Goal: Information Seeking & Learning: Learn about a topic

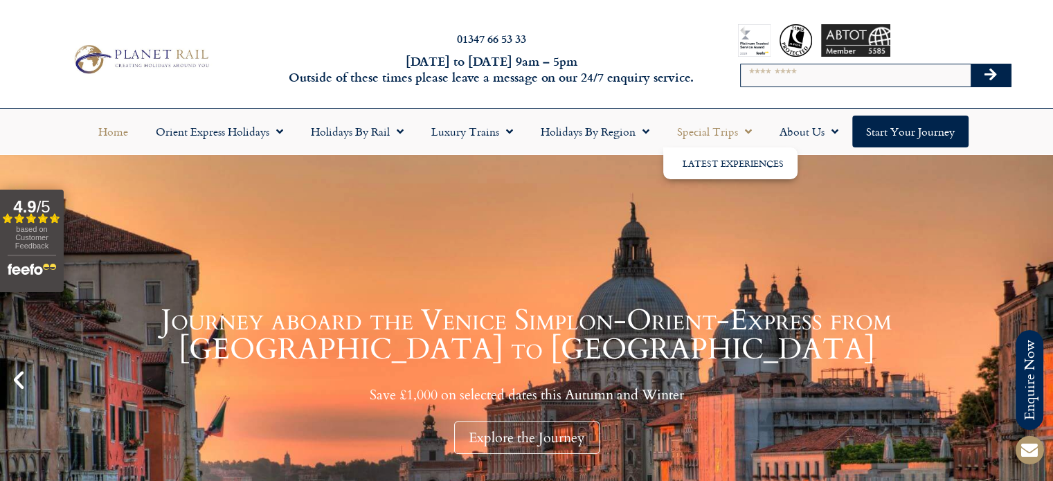
click at [724, 132] on link "Special Trips" at bounding box center [714, 132] width 102 height 32
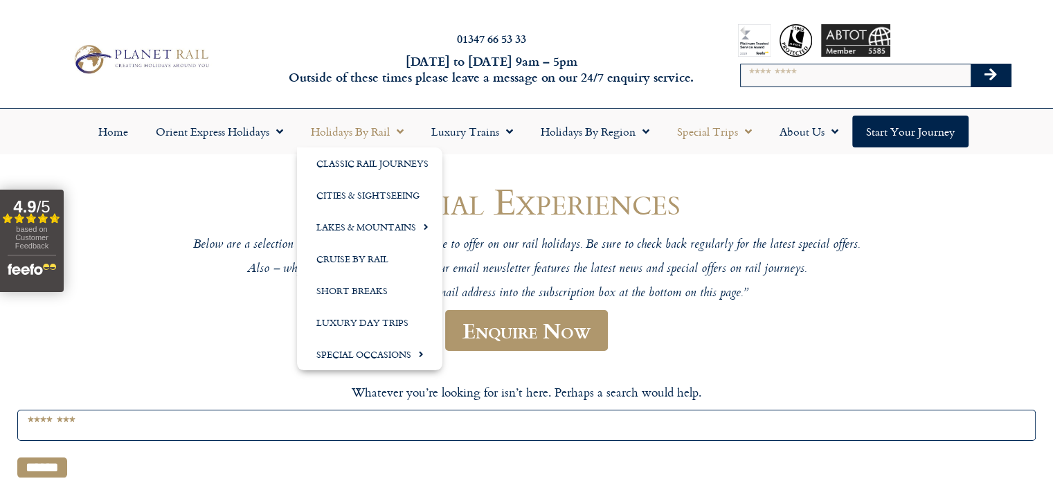
click at [351, 127] on link "Holidays by Rail" at bounding box center [357, 132] width 120 height 32
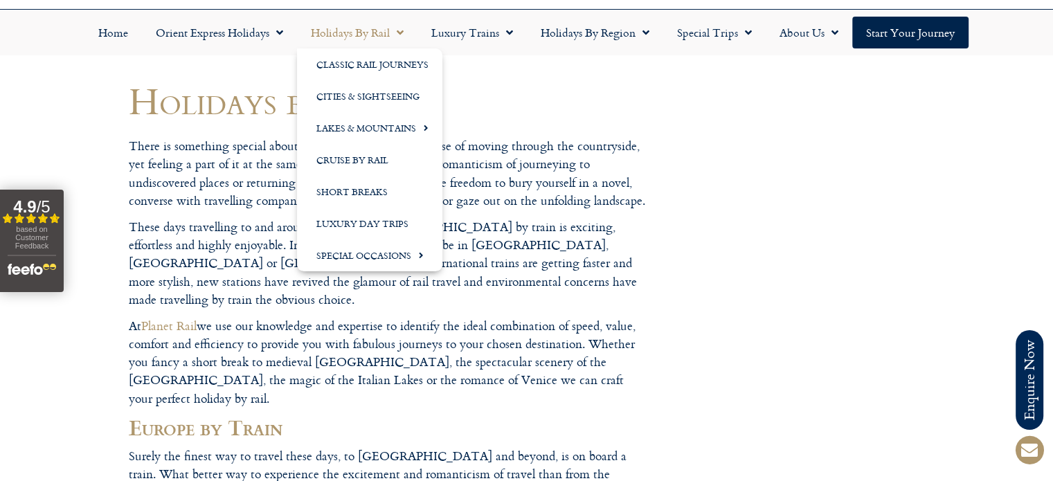
scroll to position [104, 0]
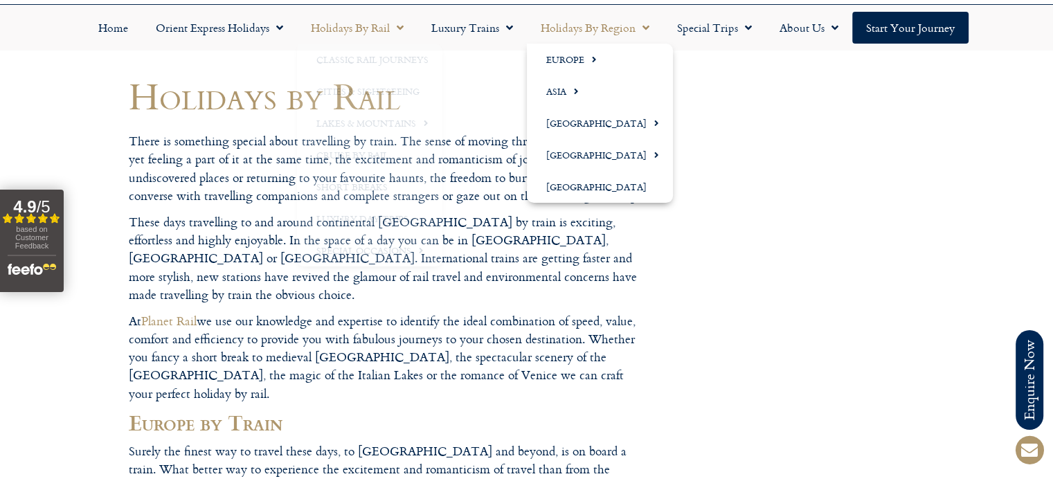
click at [587, 30] on link "Holidays by Region" at bounding box center [595, 28] width 136 height 32
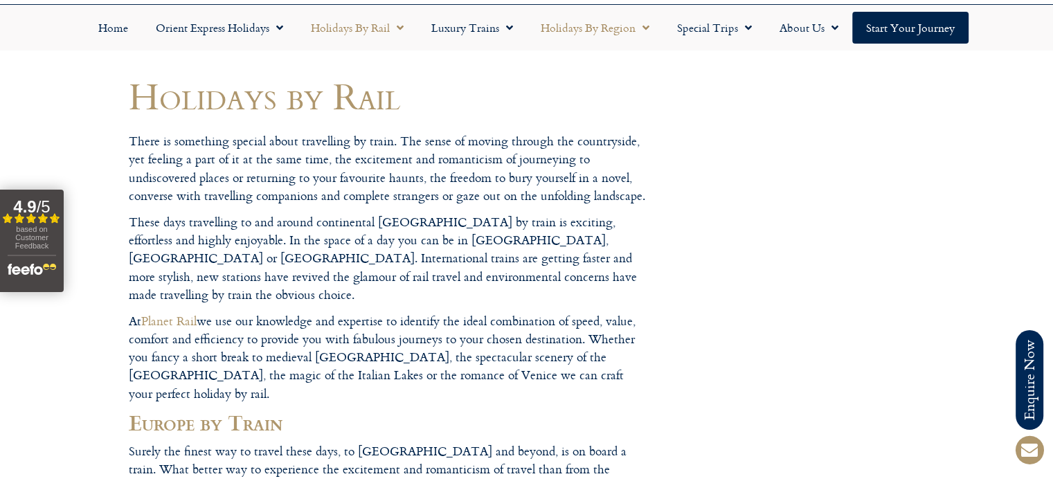
click at [648, 24] on span "Menu" at bounding box center [643, 27] width 14 height 25
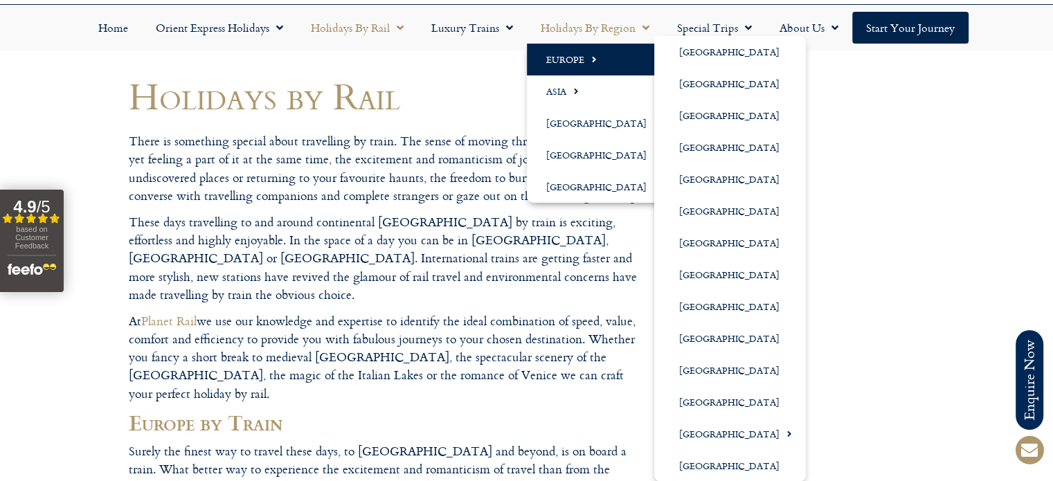
click at [564, 53] on link "Europe" at bounding box center [600, 60] width 146 height 32
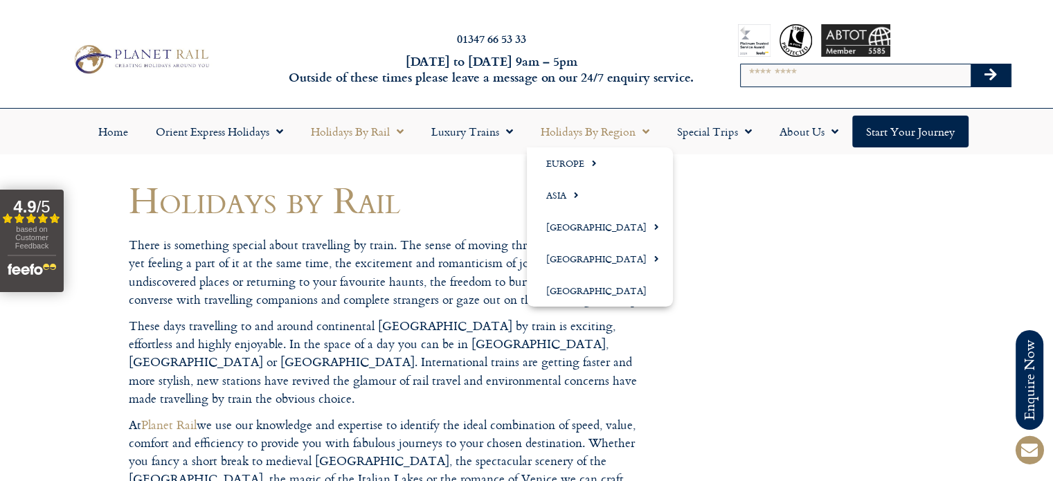
click at [641, 131] on span "Menu" at bounding box center [643, 131] width 14 height 25
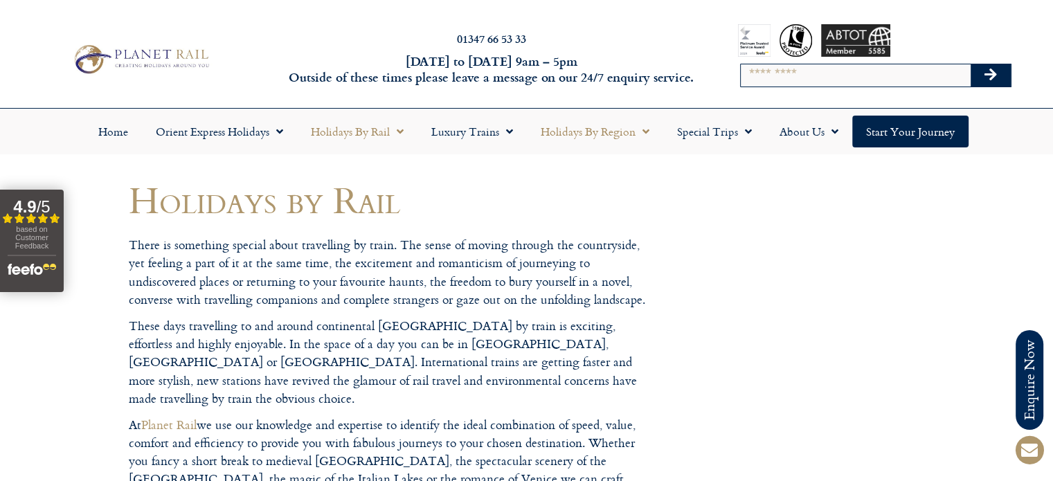
click at [591, 130] on link "Holidays by Region" at bounding box center [595, 132] width 136 height 32
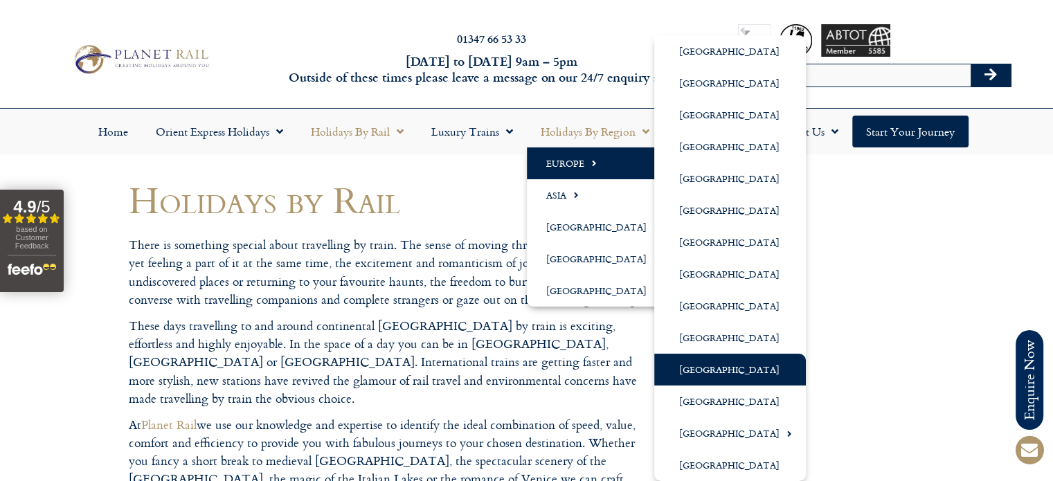
click at [687, 364] on link "[GEOGRAPHIC_DATA]" at bounding box center [730, 370] width 152 height 32
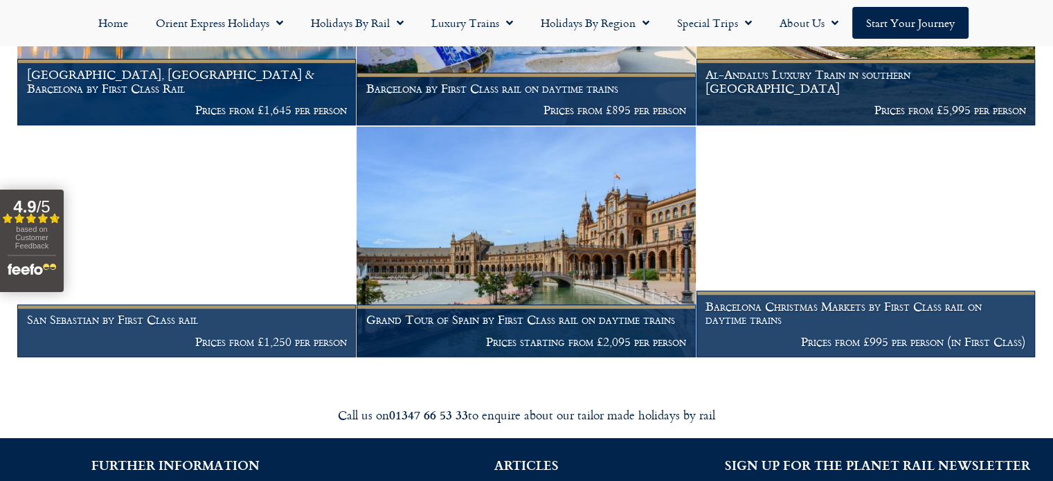
scroll to position [684, 0]
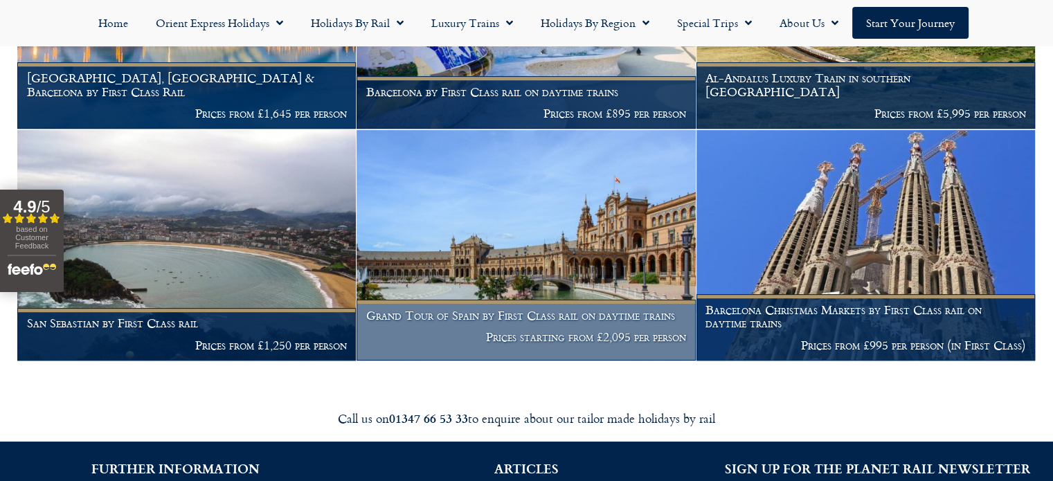
click at [530, 323] on h1 "Grand Tour of Spain by First Class rail on daytime trains" at bounding box center [526, 316] width 320 height 14
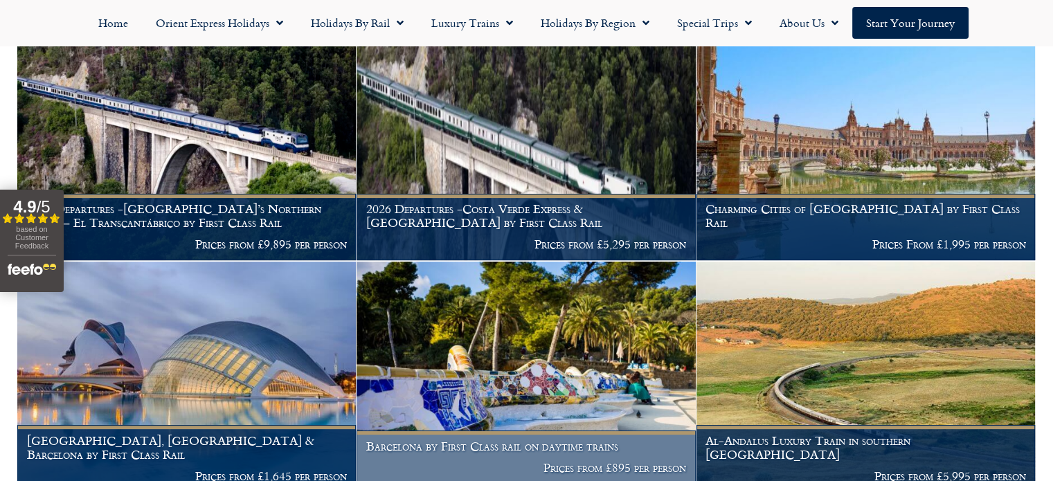
scroll to position [320, 0]
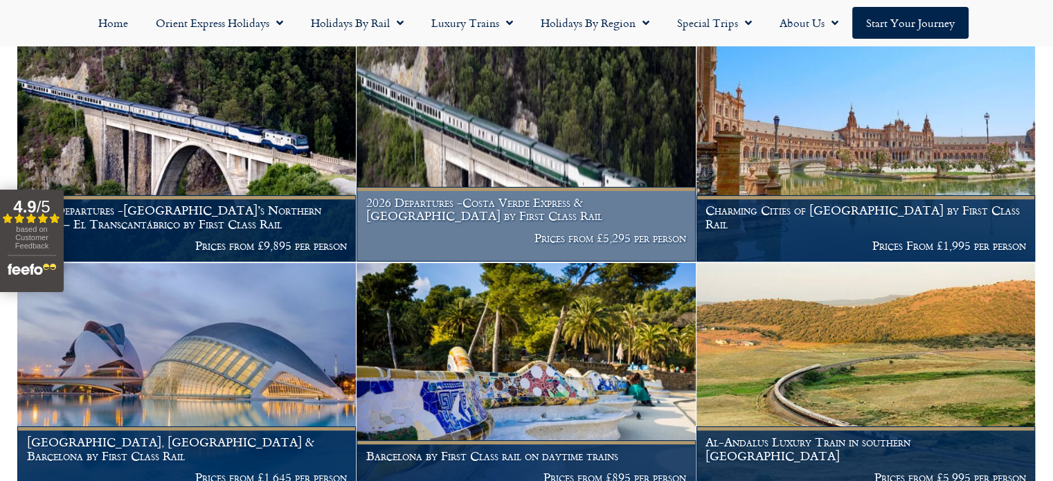
click at [461, 208] on h1 "2026 Departures -Costa Verde Express & Spain by First Class Rail" at bounding box center [526, 209] width 320 height 27
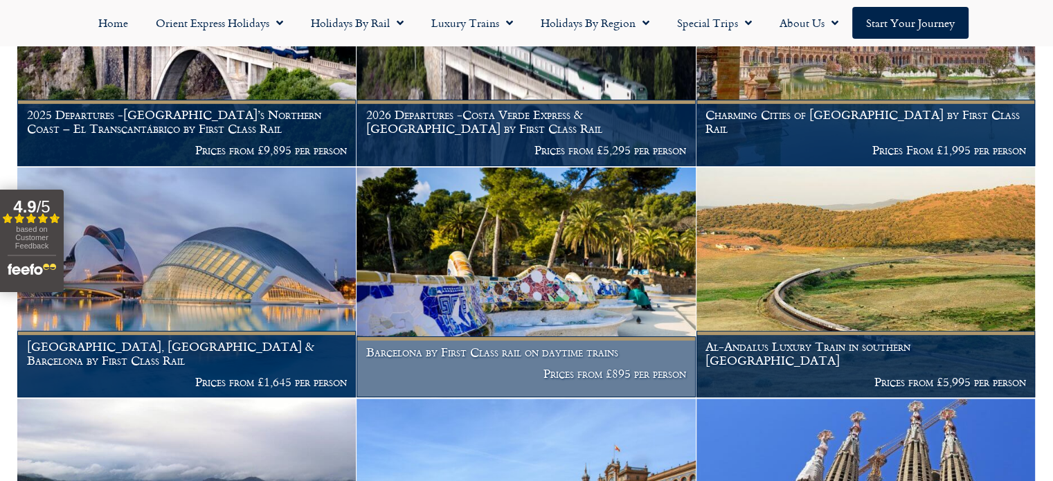
scroll to position [440, 0]
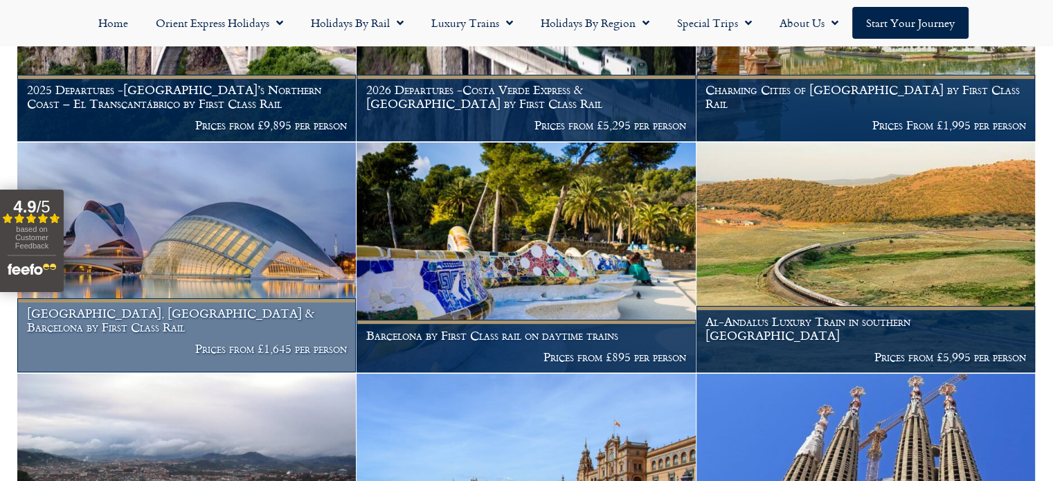
click at [218, 328] on h1 "Madrid, Valencia & Barcelona by First Class Rail" at bounding box center [187, 320] width 320 height 27
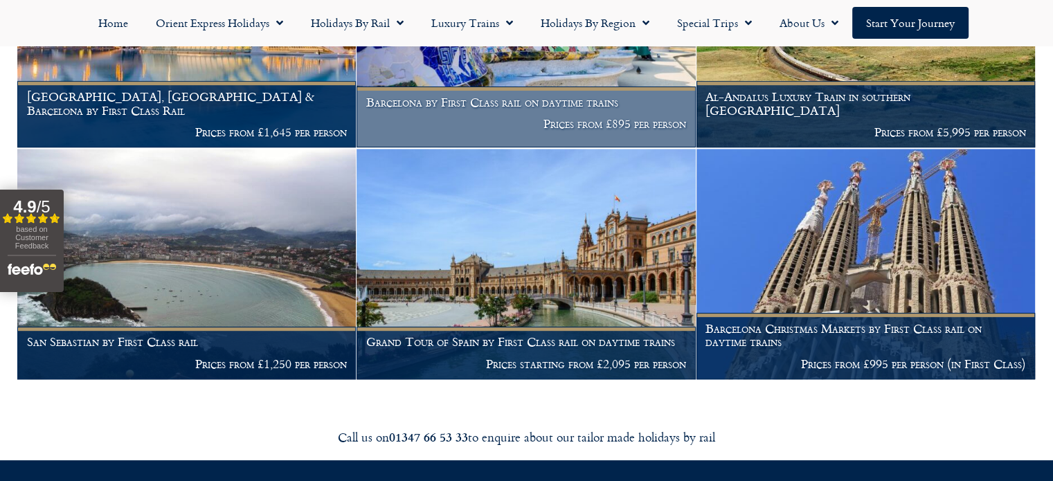
scroll to position [648, 0]
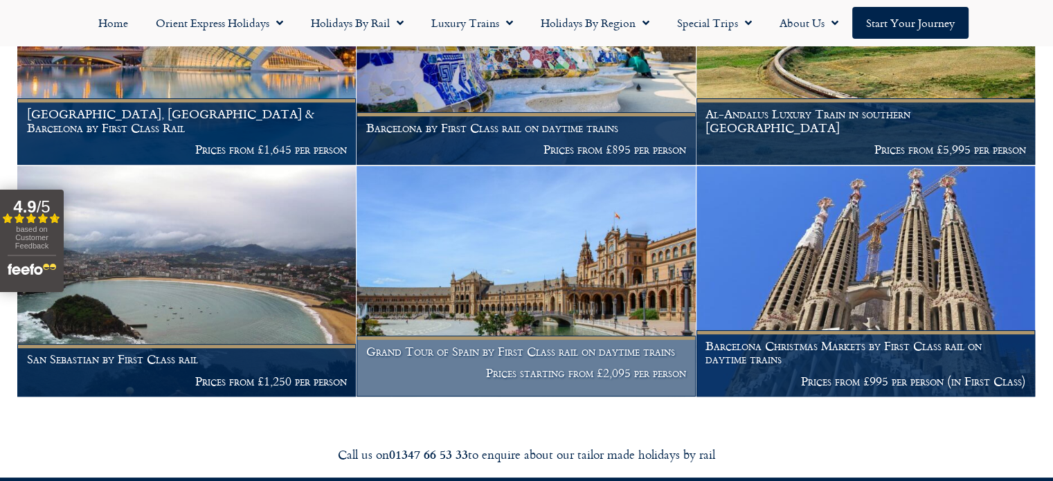
click at [496, 359] on h1 "Grand Tour of Spain by First Class rail on daytime trains" at bounding box center [526, 352] width 320 height 14
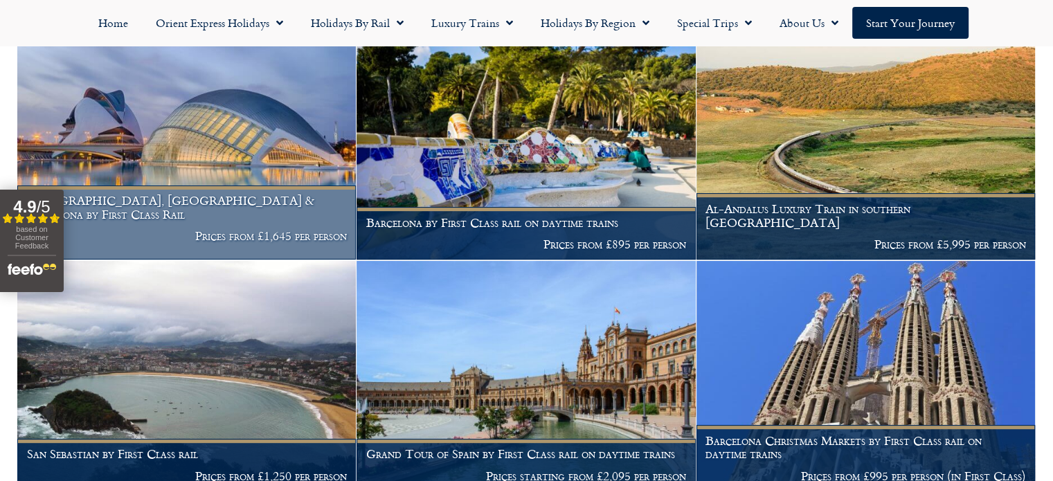
scroll to position [474, 0]
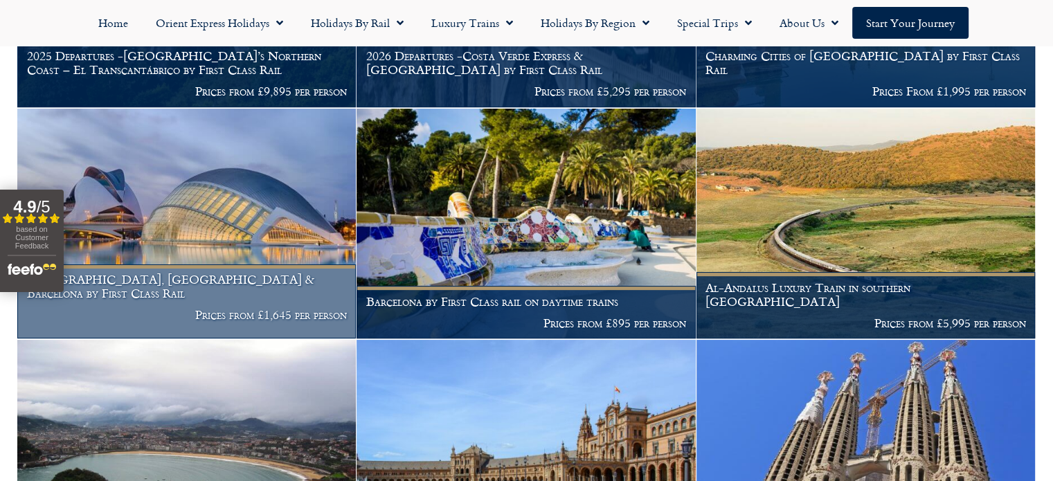
click at [202, 300] on h1 "[GEOGRAPHIC_DATA], [GEOGRAPHIC_DATA] & Barcelona by First Class Rail" at bounding box center [187, 286] width 320 height 27
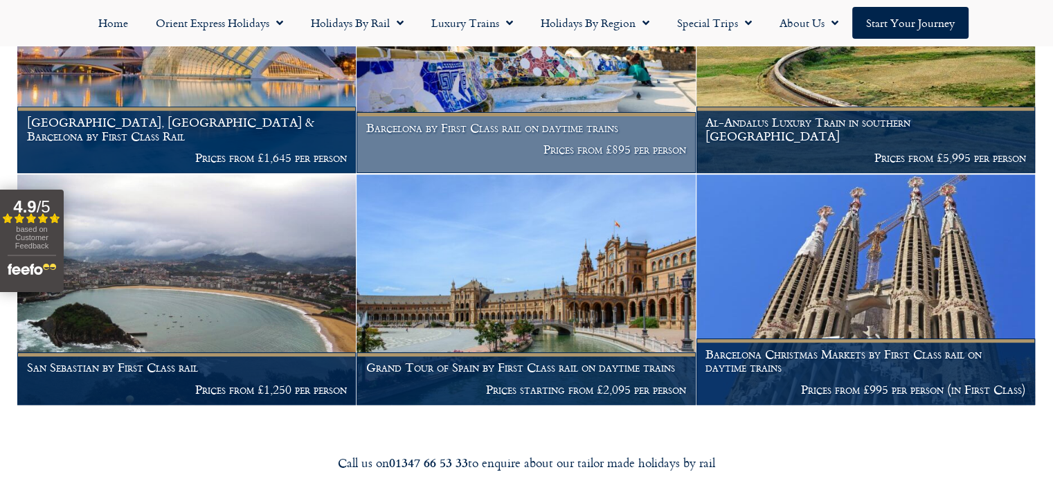
scroll to position [647, 0]
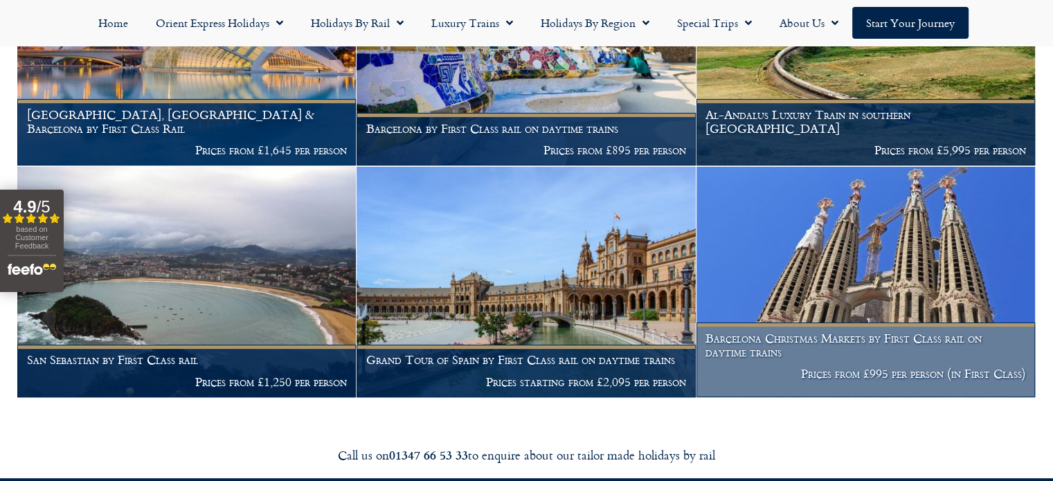
click at [756, 345] on h1 "Barcelona Christmas Markets by First Class rail on daytime trains" at bounding box center [866, 345] width 320 height 27
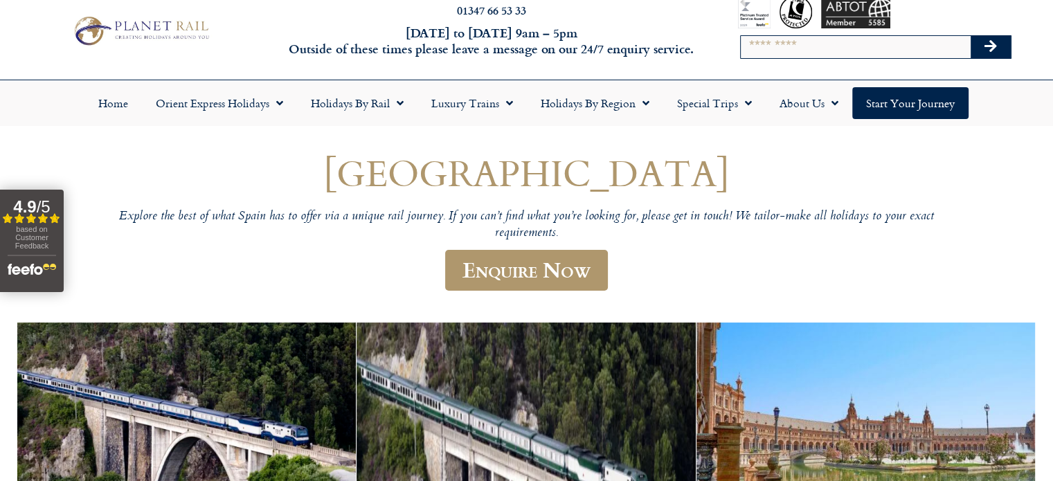
scroll to position [0, 0]
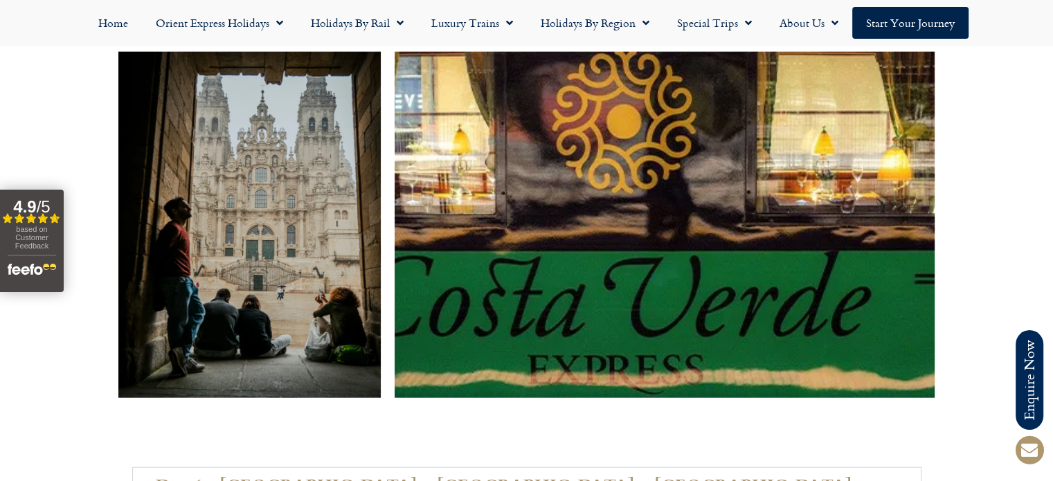
scroll to position [3202, 0]
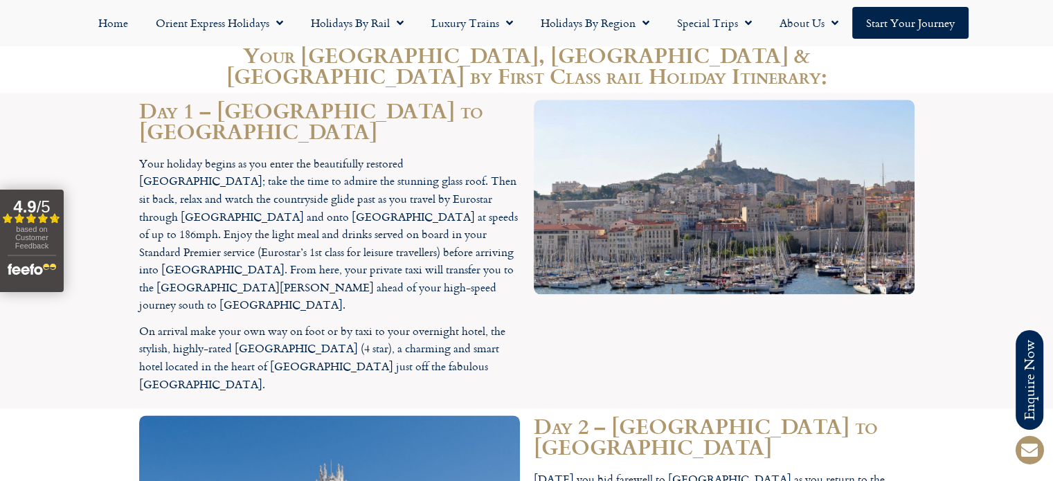
scroll to position [1651, 0]
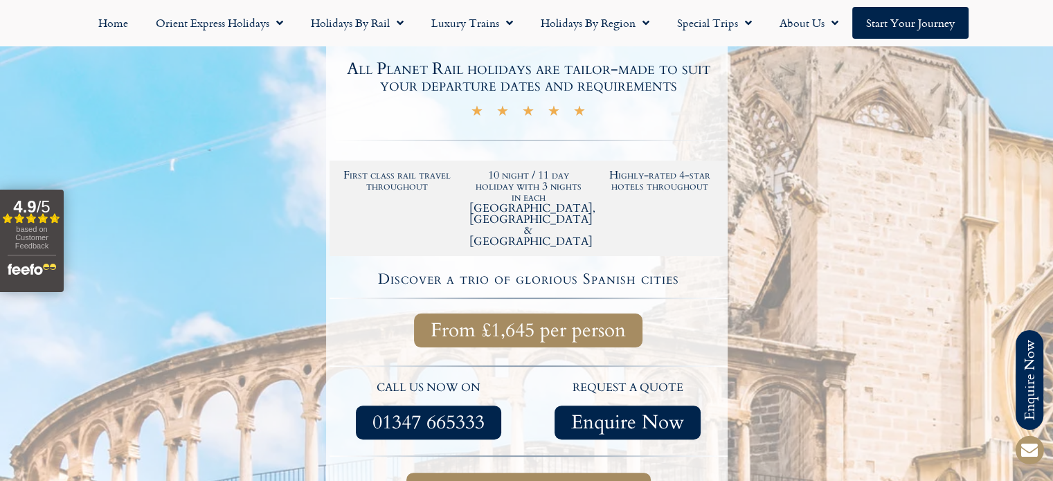
scroll to position [277, 0]
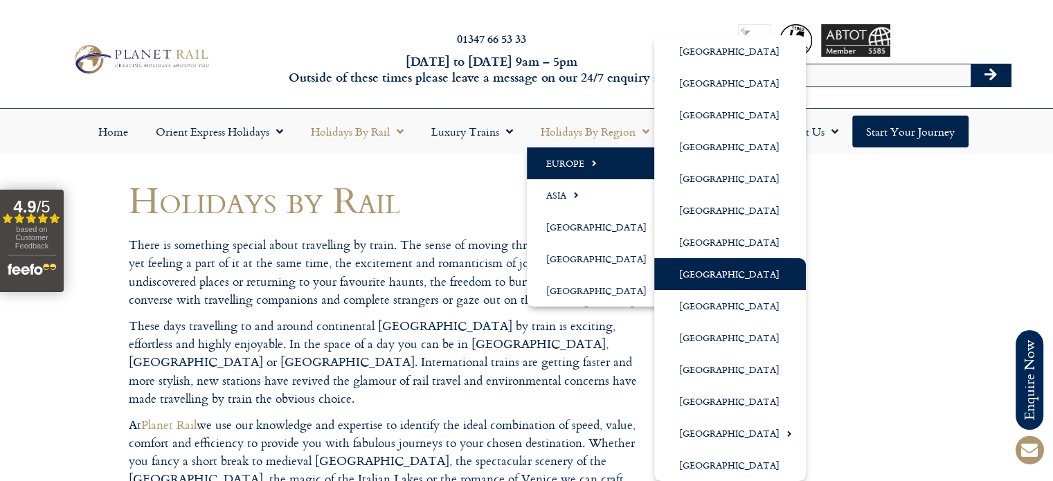
click at [697, 271] on link "[GEOGRAPHIC_DATA]" at bounding box center [730, 274] width 152 height 32
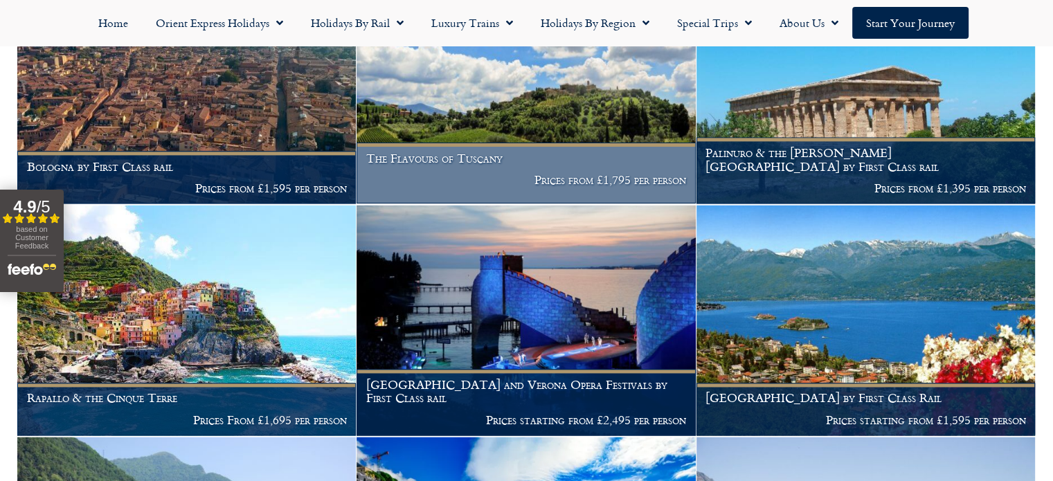
scroll to position [1884, 0]
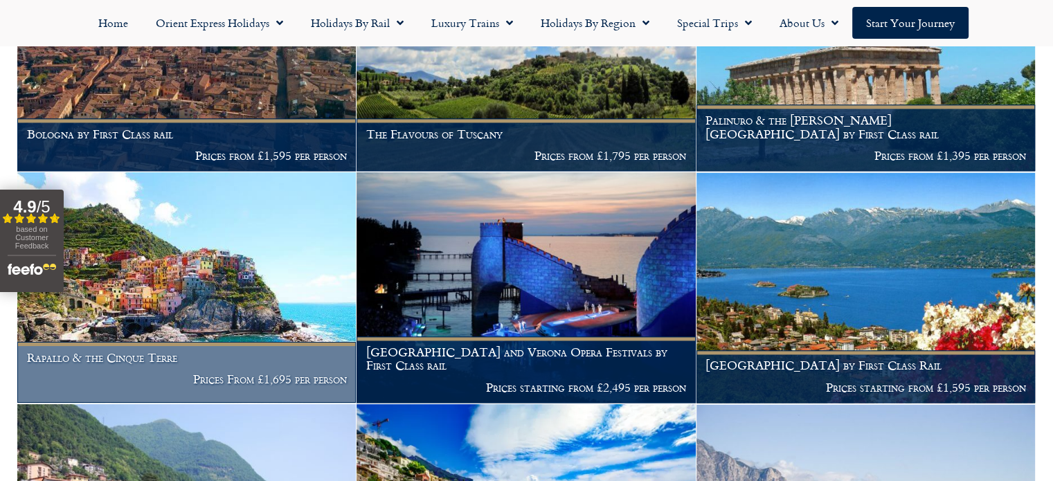
click at [136, 348] on link "Rapallo & the Cinque Terre Prices From £1,695 per person" at bounding box center [186, 287] width 339 height 231
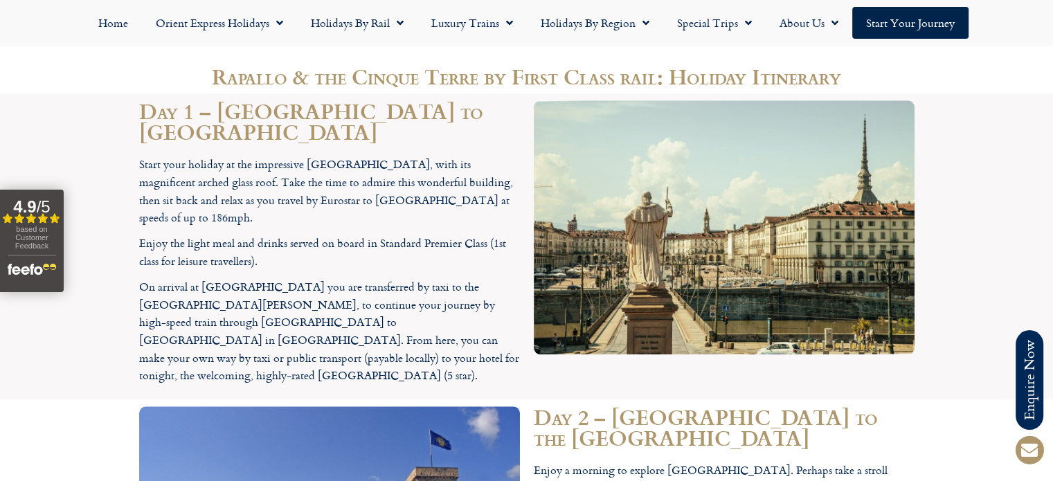
scroll to position [1438, 0]
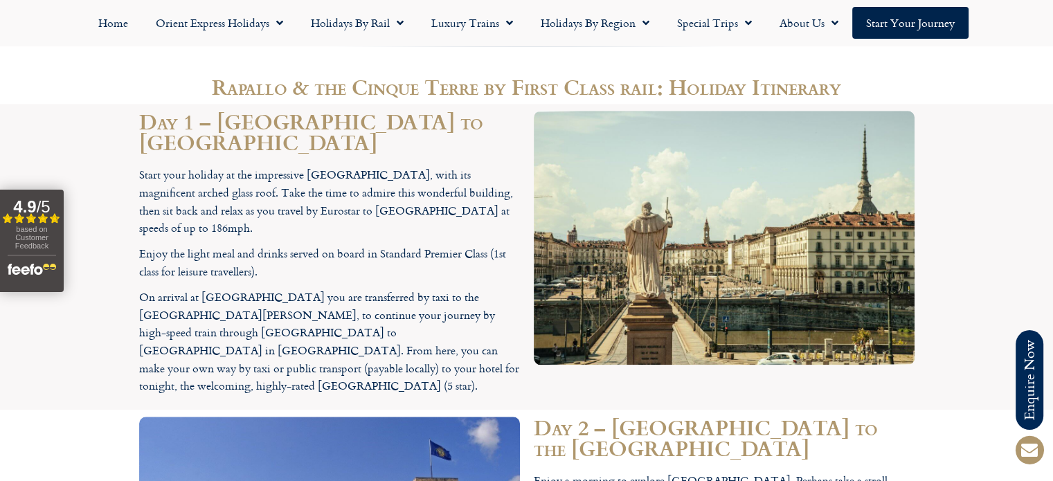
click at [1045, 186] on section "Day 1 – [GEOGRAPHIC_DATA] to [GEOGRAPHIC_DATA] Start your holiday at the impres…" at bounding box center [526, 257] width 1053 height 306
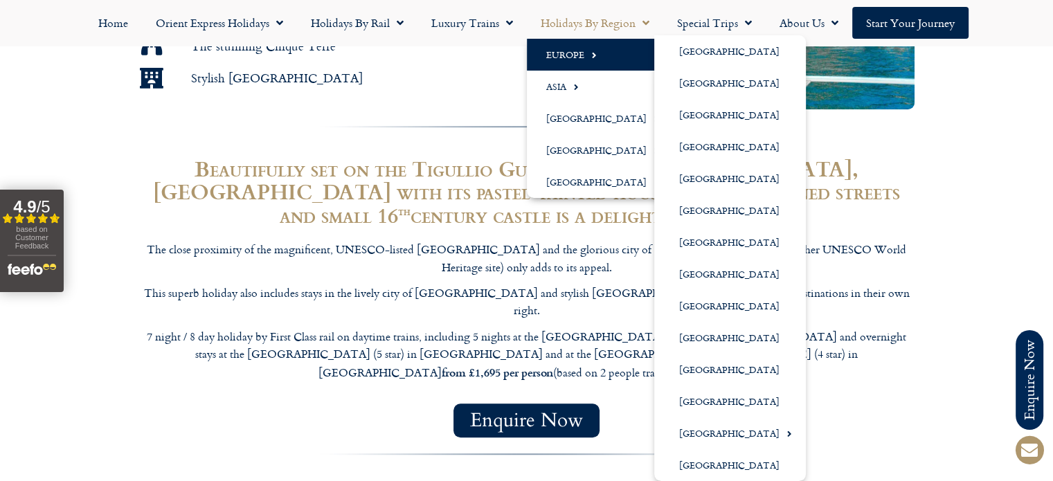
scroll to position [1012, 0]
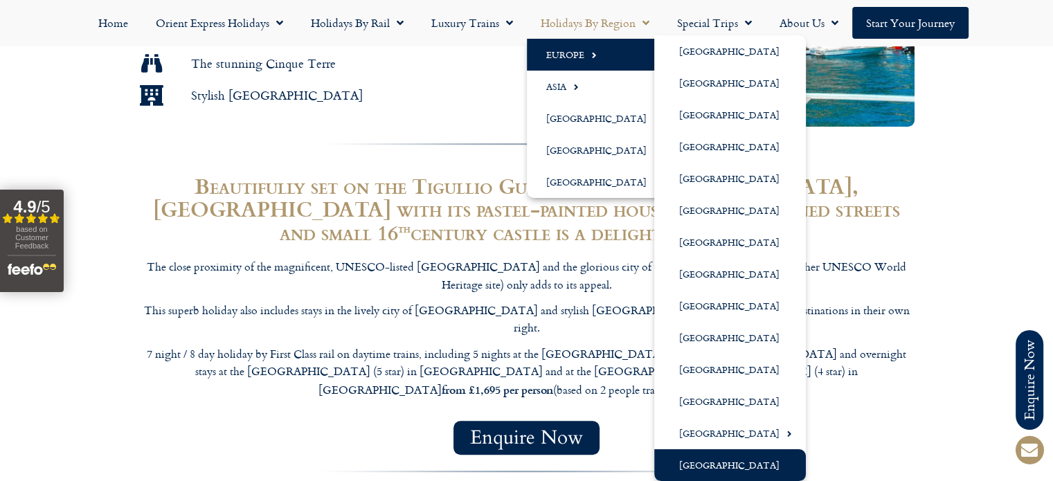
click at [690, 459] on link "[GEOGRAPHIC_DATA]" at bounding box center [730, 465] width 152 height 32
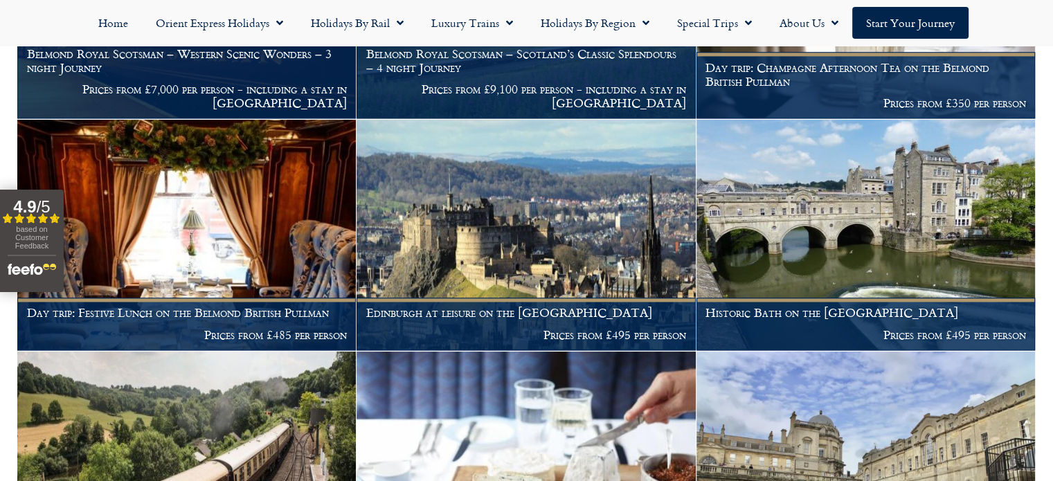
scroll to position [1852, 0]
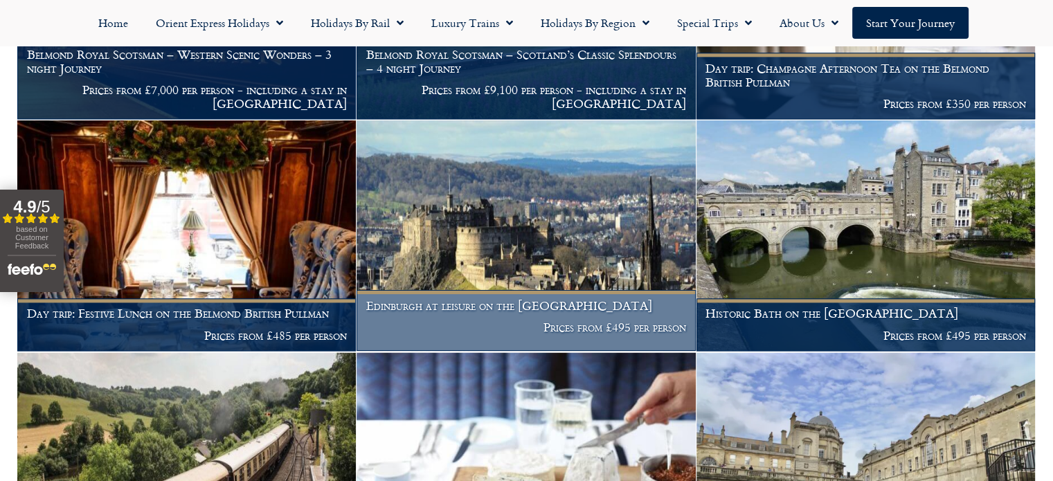
click at [517, 313] on h1 "Edinburgh at leisure on the [GEOGRAPHIC_DATA]" at bounding box center [526, 306] width 320 height 14
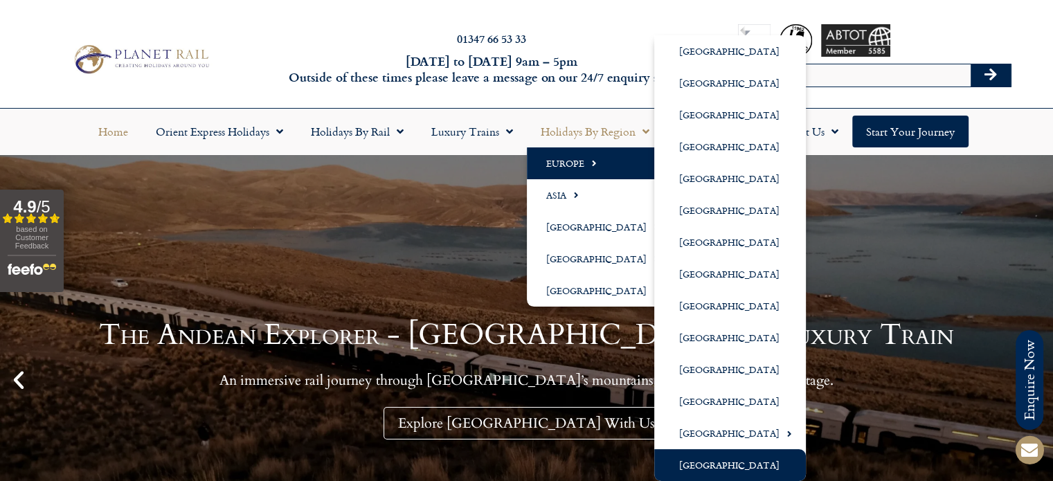
click at [699, 465] on link "[GEOGRAPHIC_DATA]" at bounding box center [730, 465] width 152 height 32
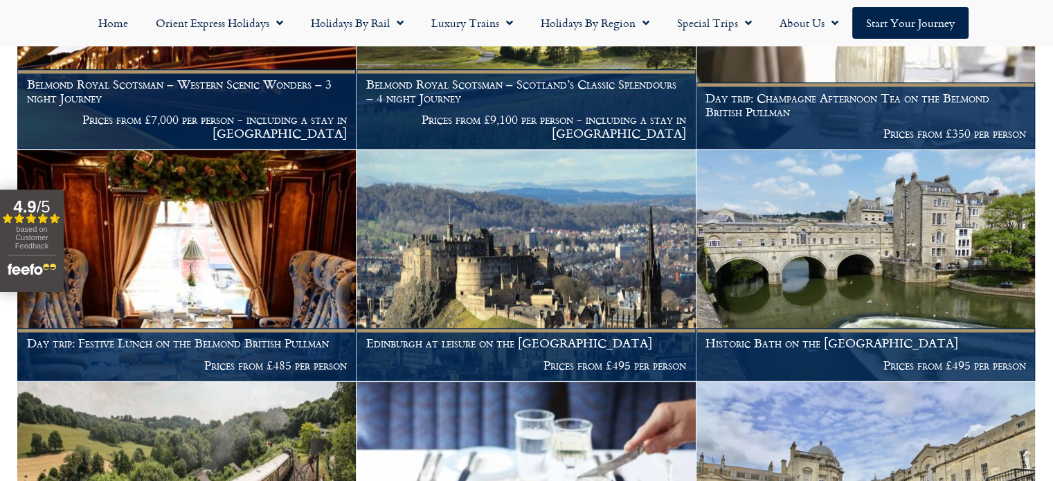
scroll to position [1866, 0]
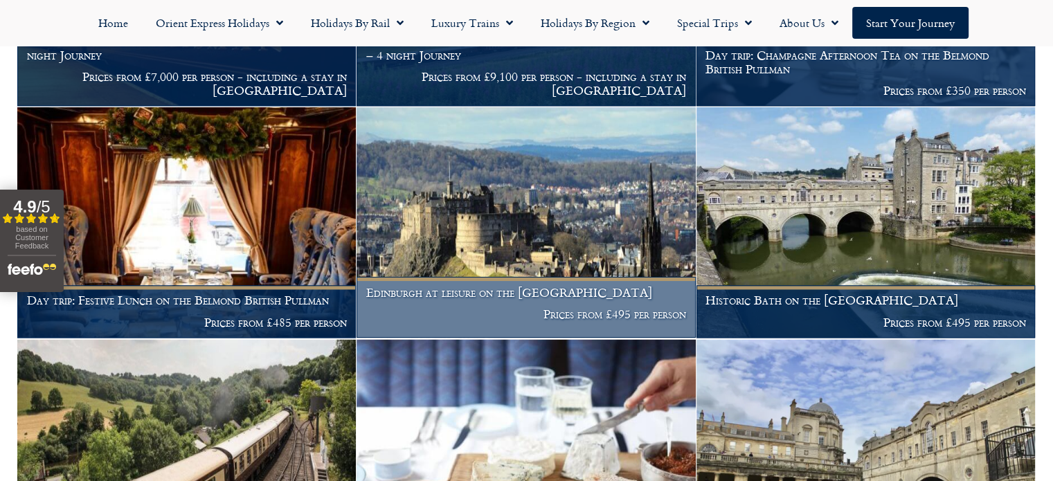
click at [503, 300] on h1 "Edinburgh at leisure on the Northern Belle" at bounding box center [526, 293] width 320 height 14
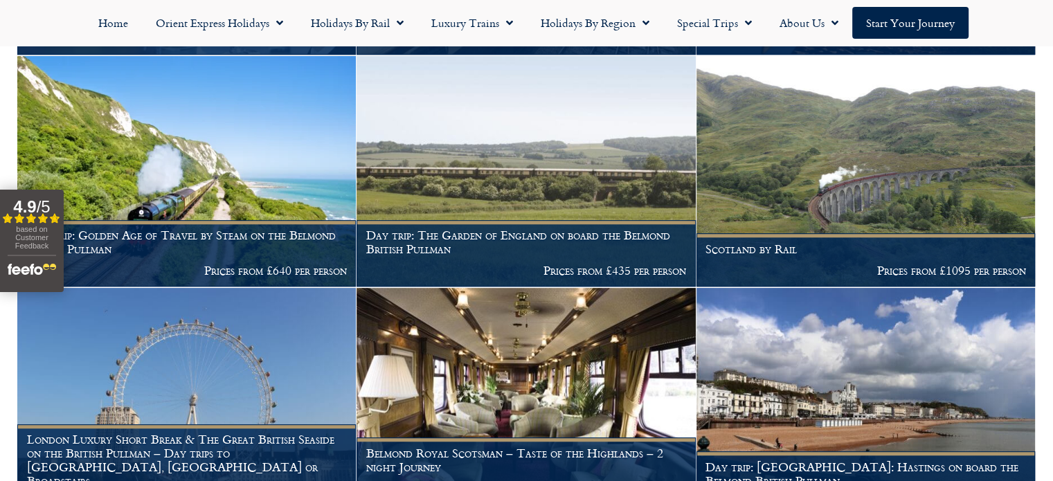
scroll to position [975, 0]
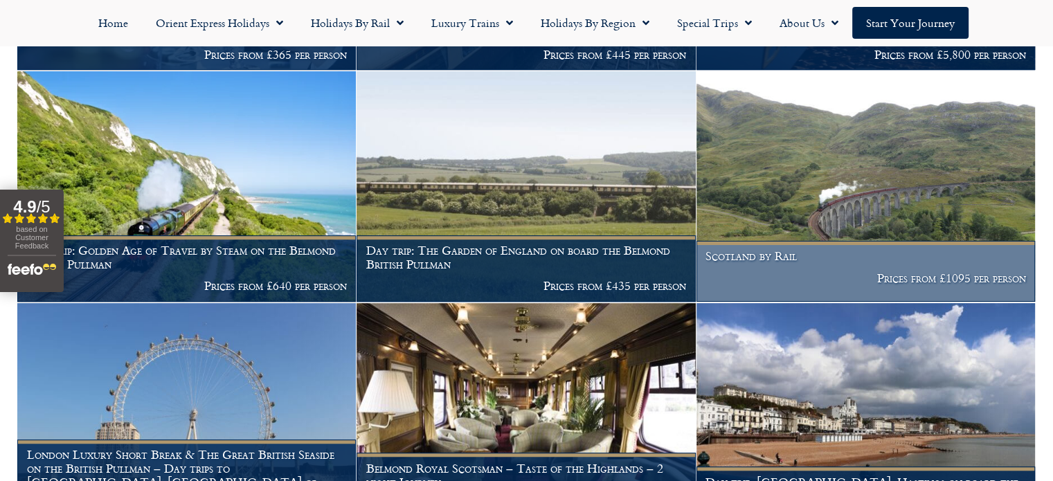
click at [783, 261] on h1 "Scotland by Rail" at bounding box center [866, 256] width 320 height 14
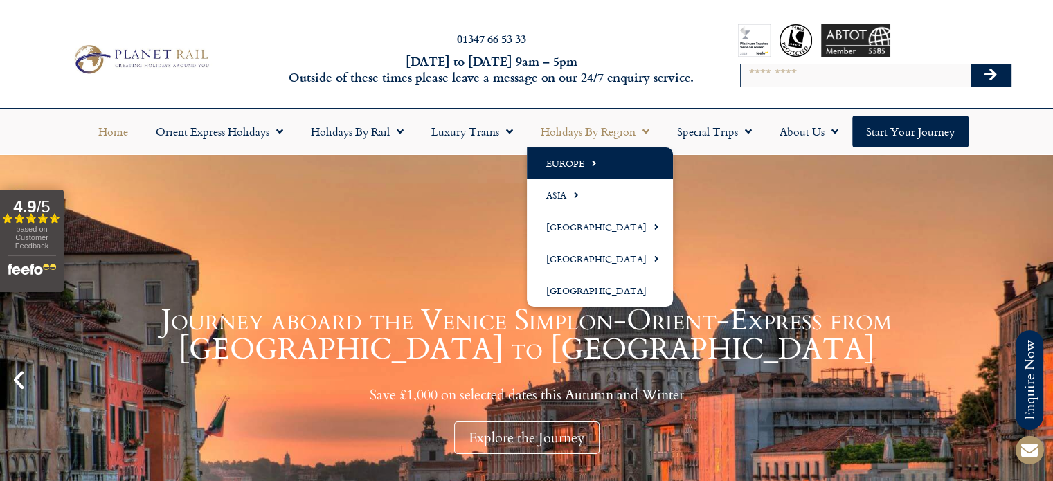
click at [560, 163] on link "Europe" at bounding box center [600, 163] width 146 height 32
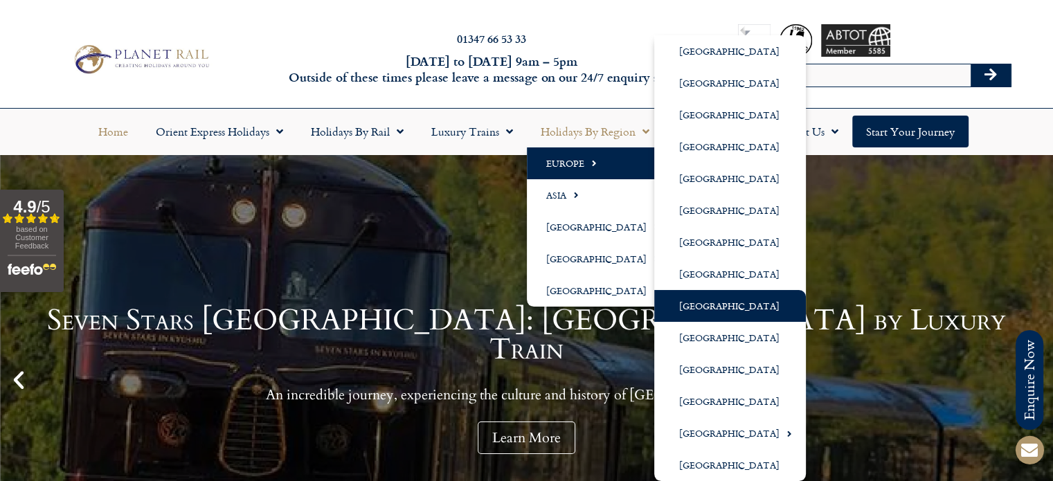
click at [723, 301] on link "[GEOGRAPHIC_DATA]" at bounding box center [730, 306] width 152 height 32
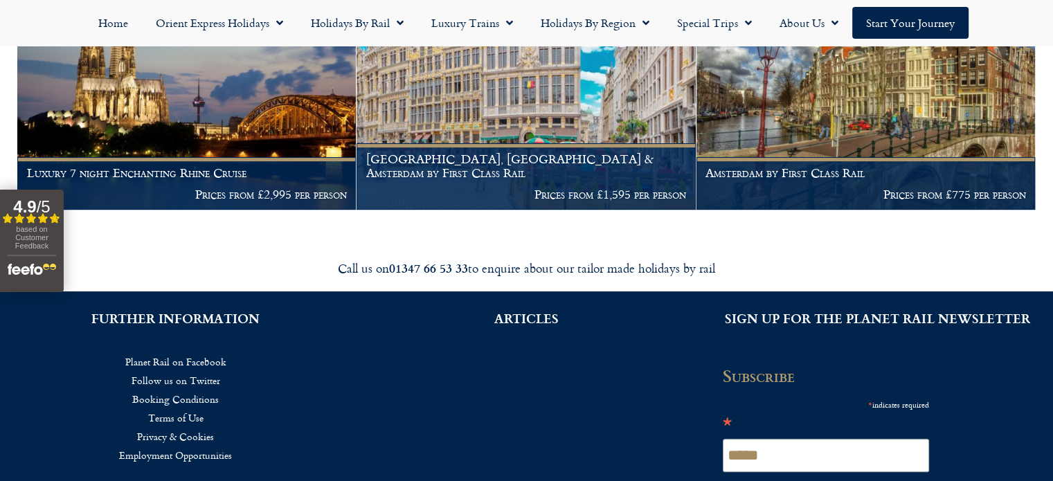
scroll to position [367, 0]
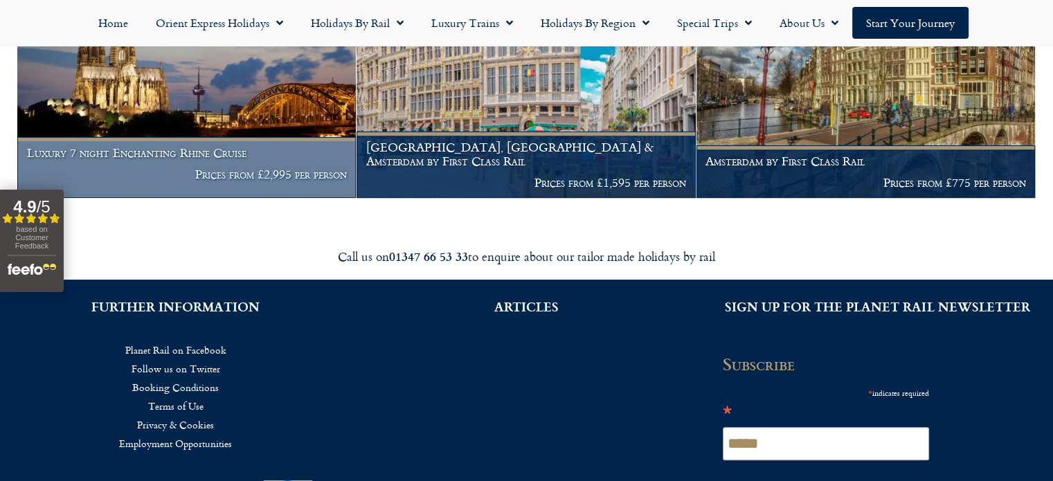
click at [229, 173] on p "Prices from £2,995 per person" at bounding box center [187, 175] width 320 height 14
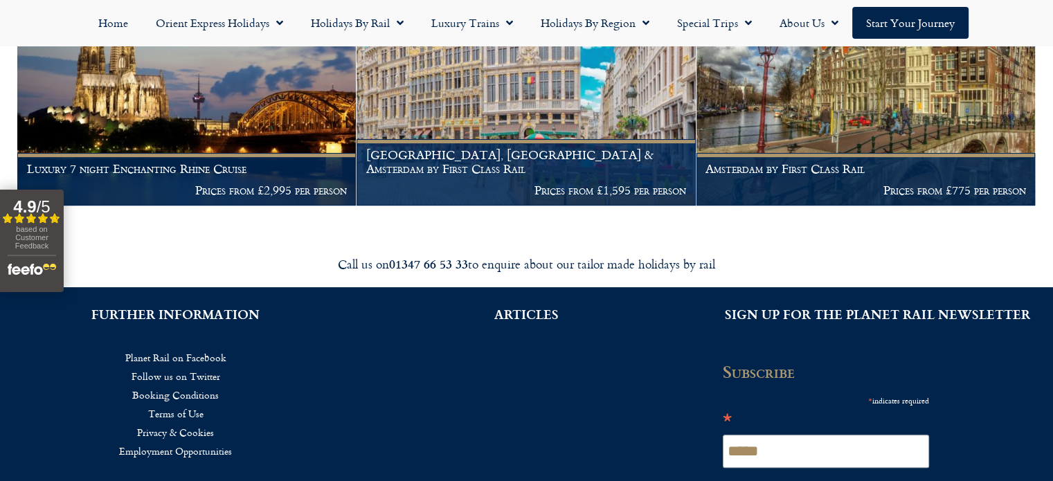
scroll to position [359, 0]
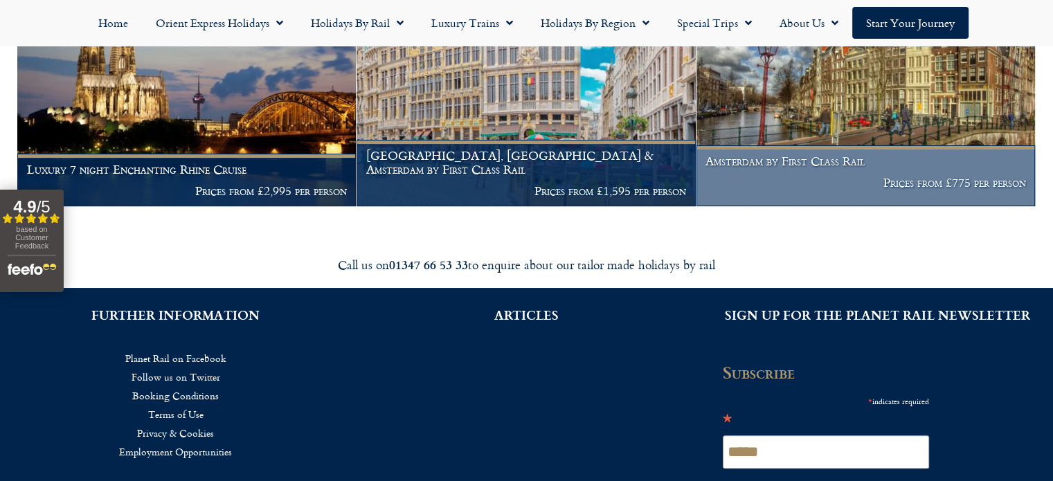
click at [770, 164] on h1 "Amsterdam by First Class Rail" at bounding box center [866, 161] width 320 height 14
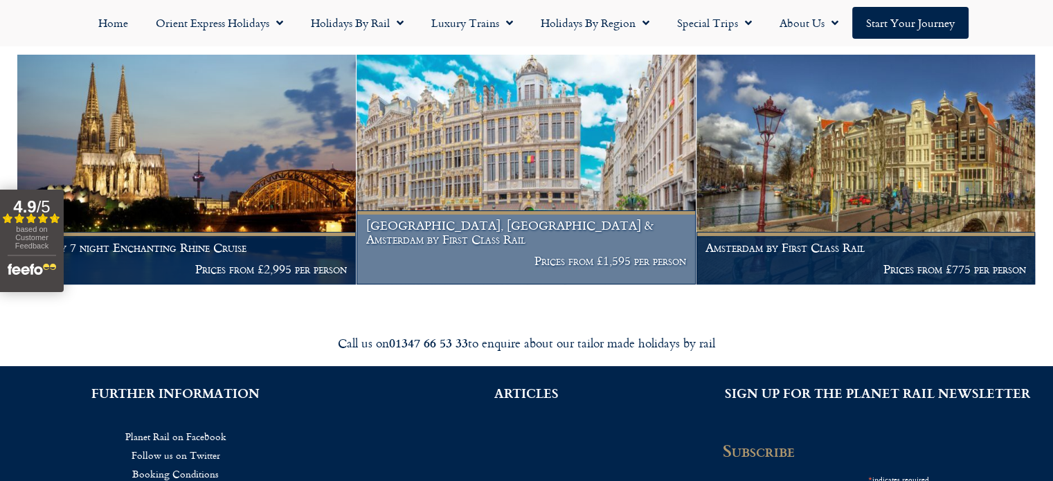
scroll to position [278, 0]
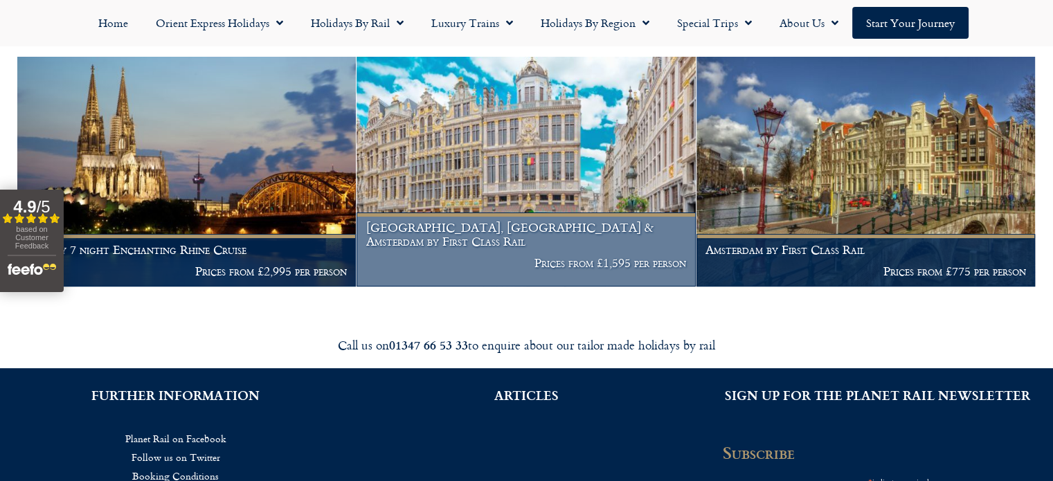
click at [500, 239] on h1 "Bruges, Brussels & Amsterdam by First Class Rail" at bounding box center [526, 234] width 320 height 27
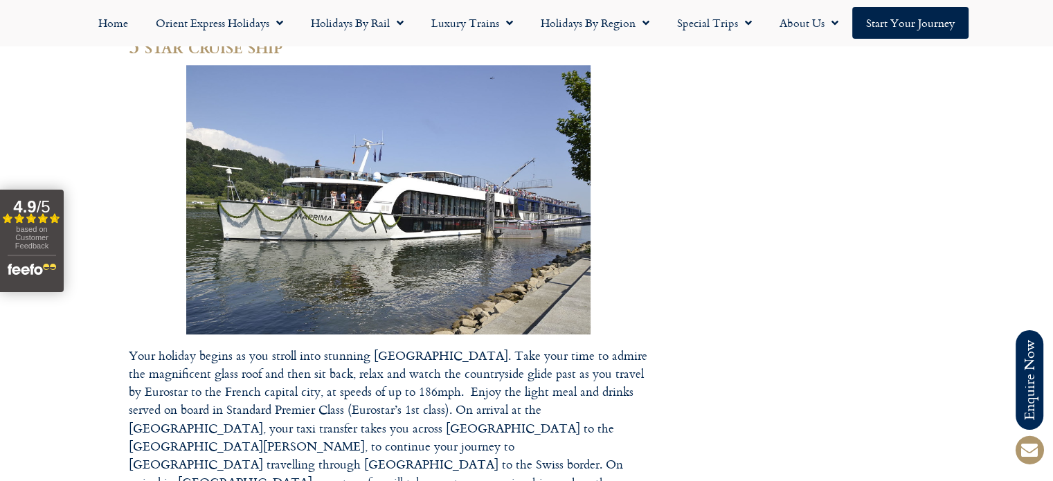
scroll to position [1410, 0]
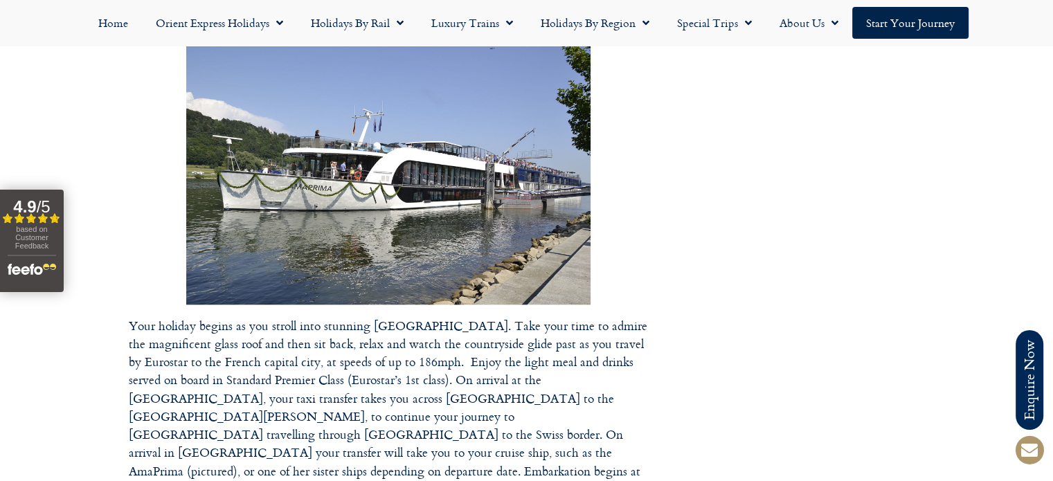
drag, startPoint x: 1058, startPoint y: 38, endPoint x: 1044, endPoint y: 143, distance: 105.5
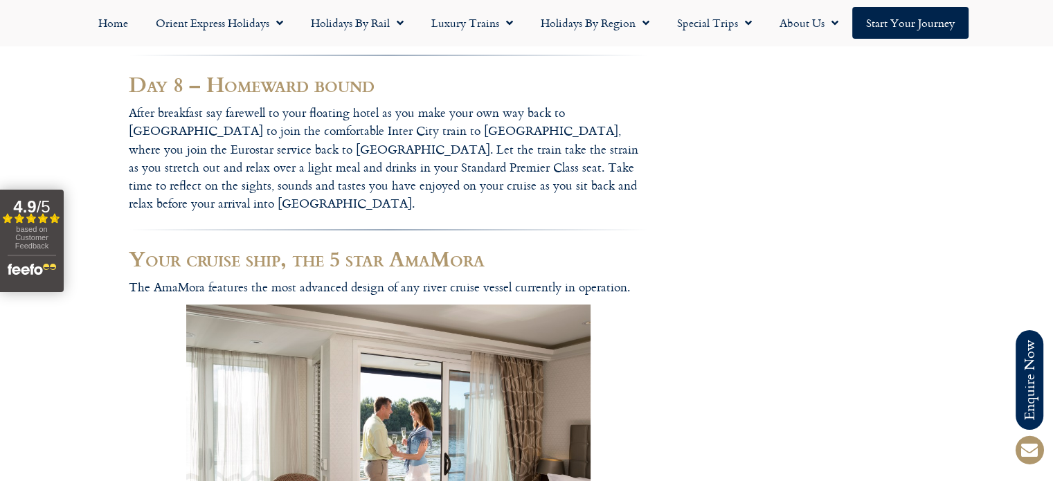
scroll to position [0, 0]
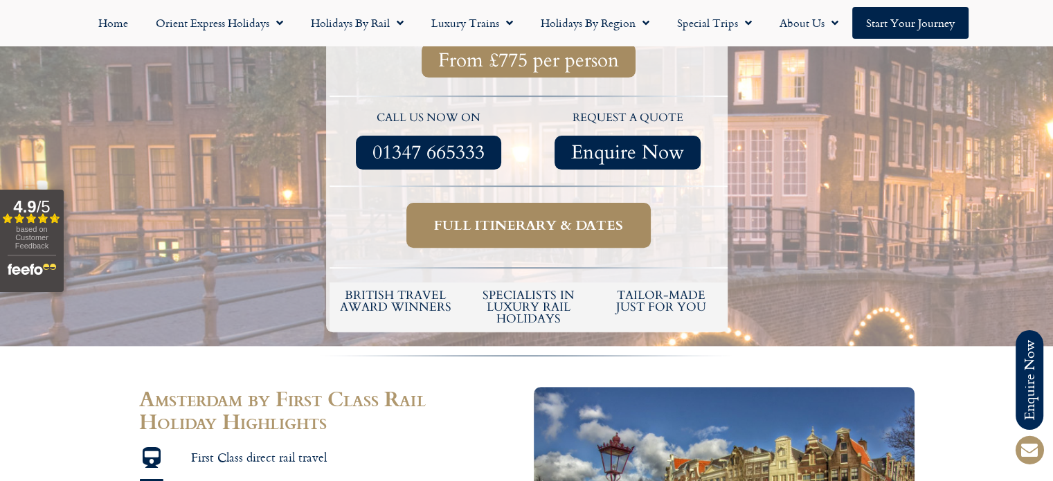
scroll to position [350, 0]
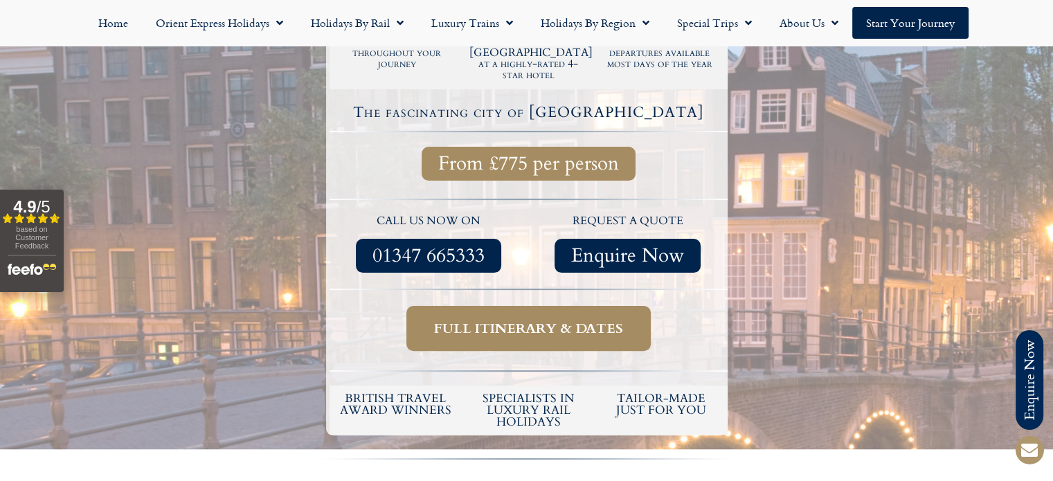
click at [537, 320] on span "Full itinerary & dates" at bounding box center [528, 328] width 189 height 17
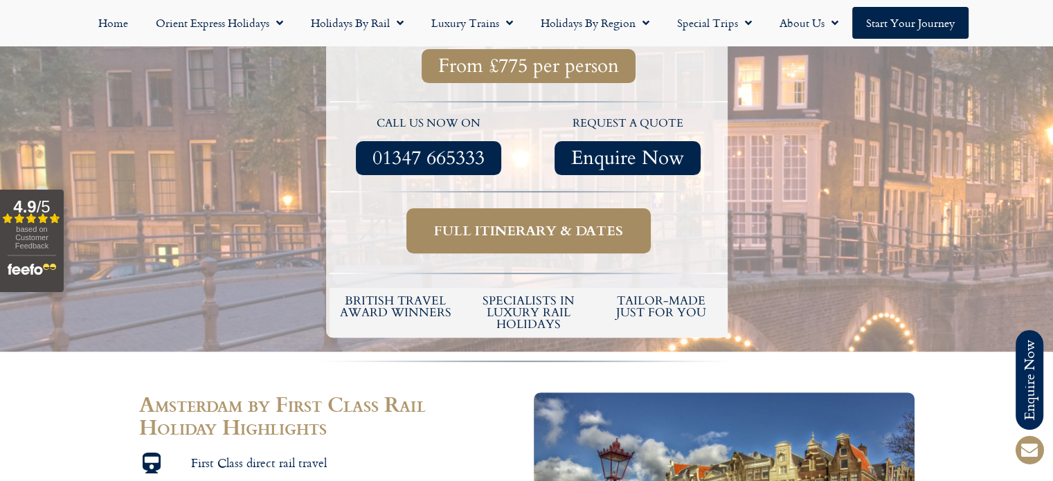
scroll to position [451, 0]
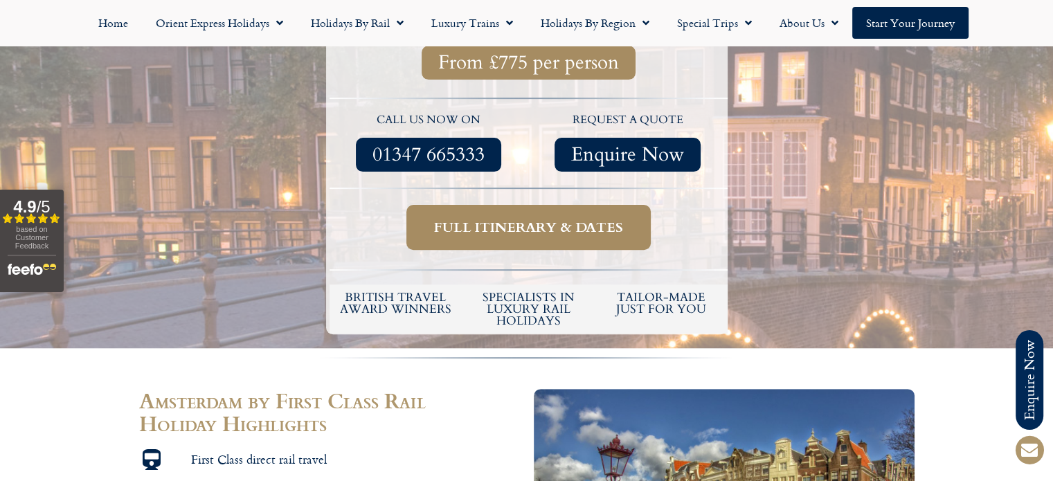
click at [508, 219] on span "Full itinerary & dates" at bounding box center [528, 227] width 189 height 17
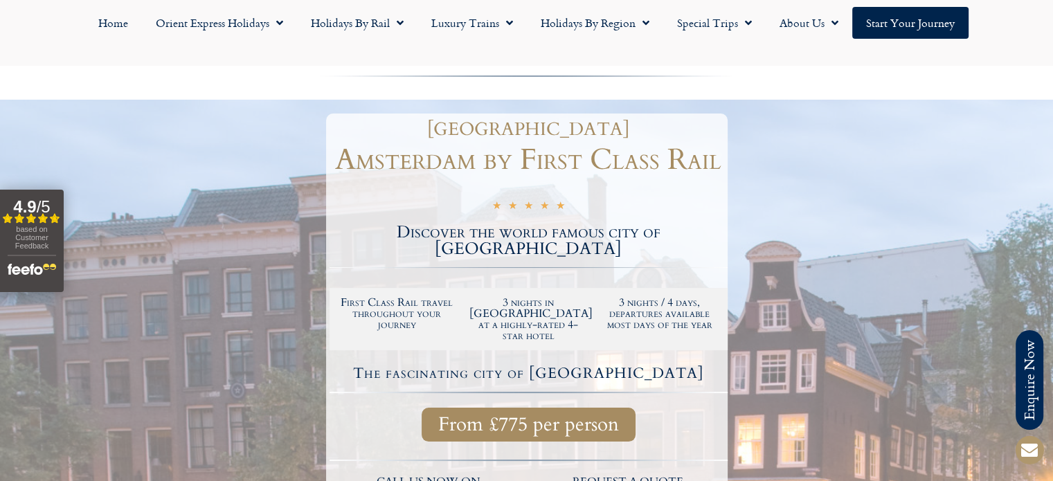
scroll to position [0, 0]
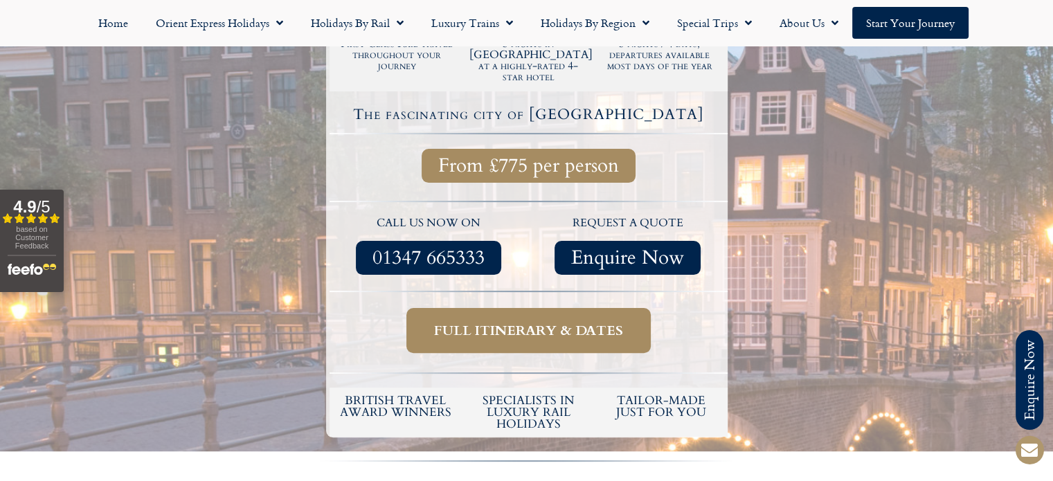
scroll to position [350, 0]
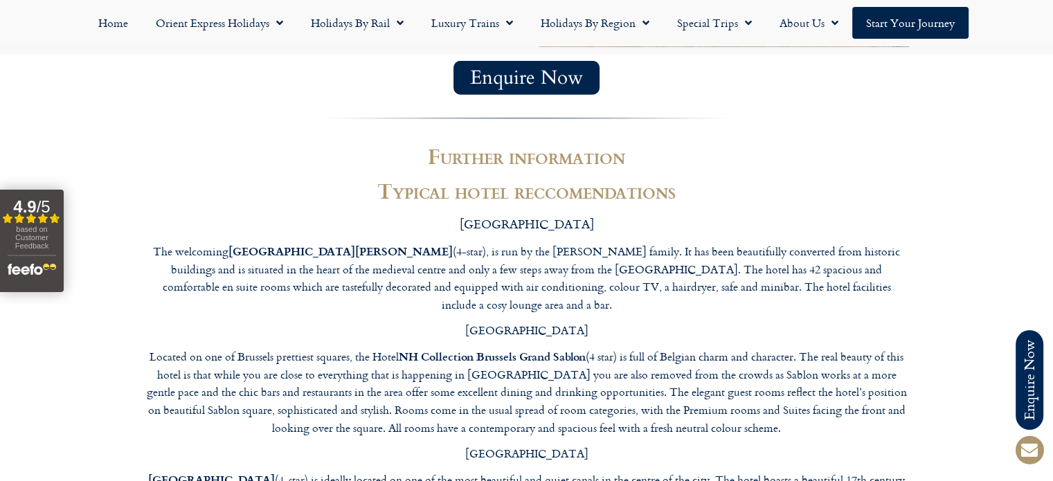
scroll to position [3892, 0]
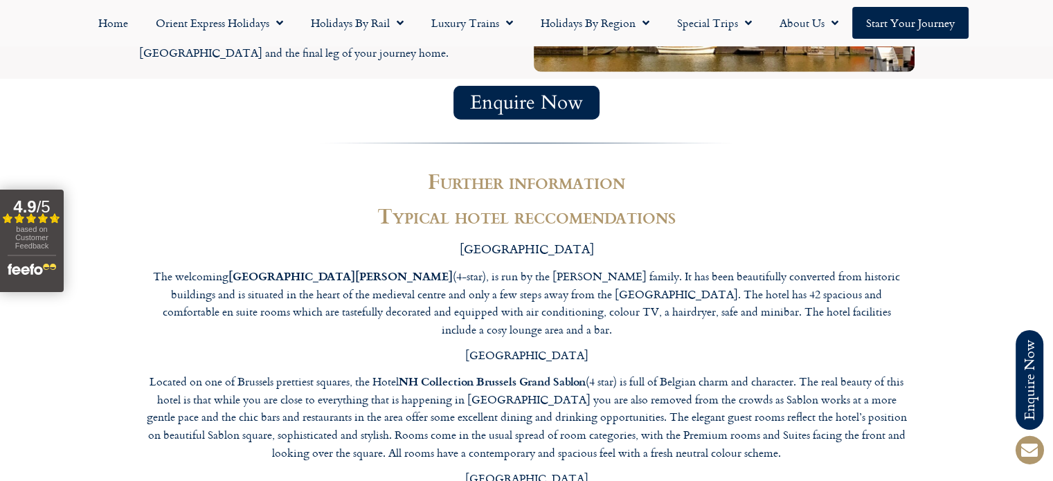
click at [1030, 266] on section "Further information Typical hotel reccomendations BRUGES The welcoming Hotel Ar…" at bounding box center [526, 441] width 1053 height 571
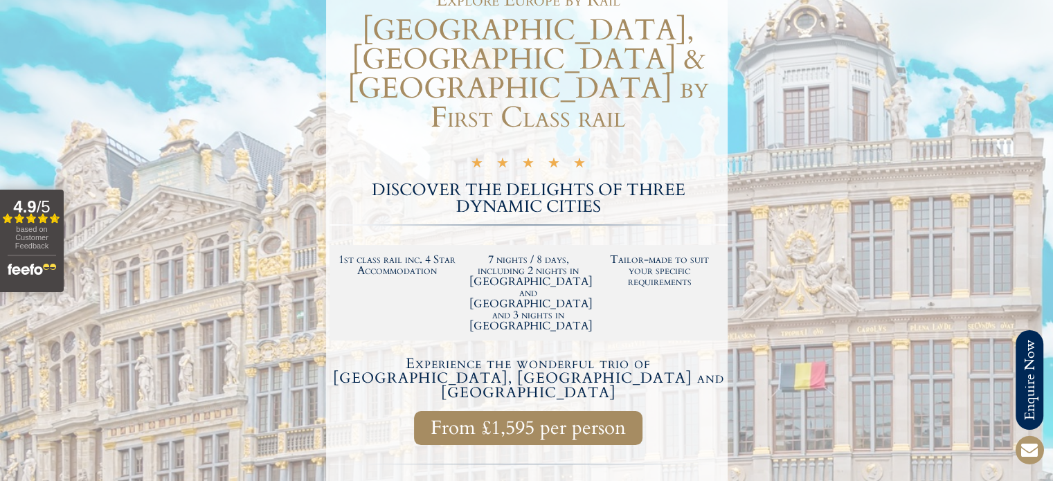
scroll to position [0, 0]
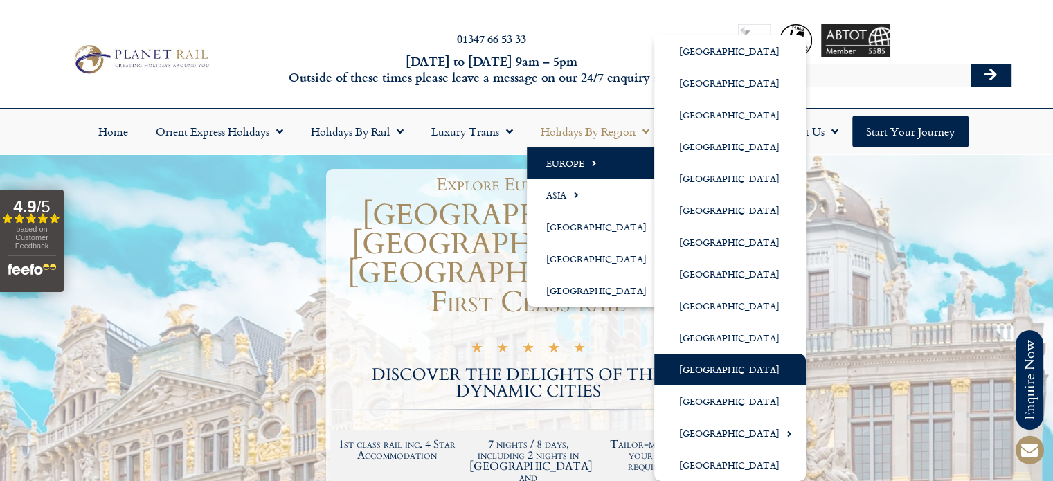
click at [692, 370] on link "[GEOGRAPHIC_DATA]" at bounding box center [730, 370] width 152 height 32
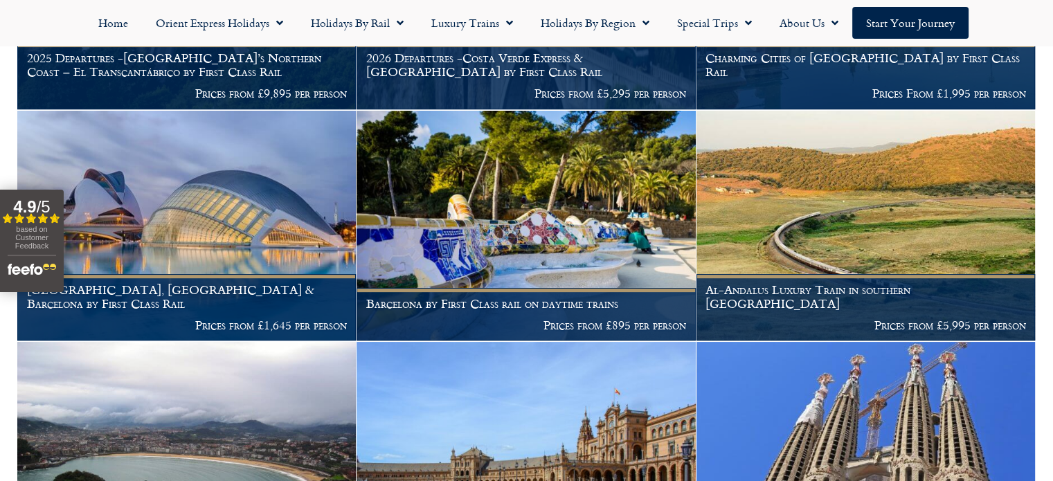
scroll to position [451, 0]
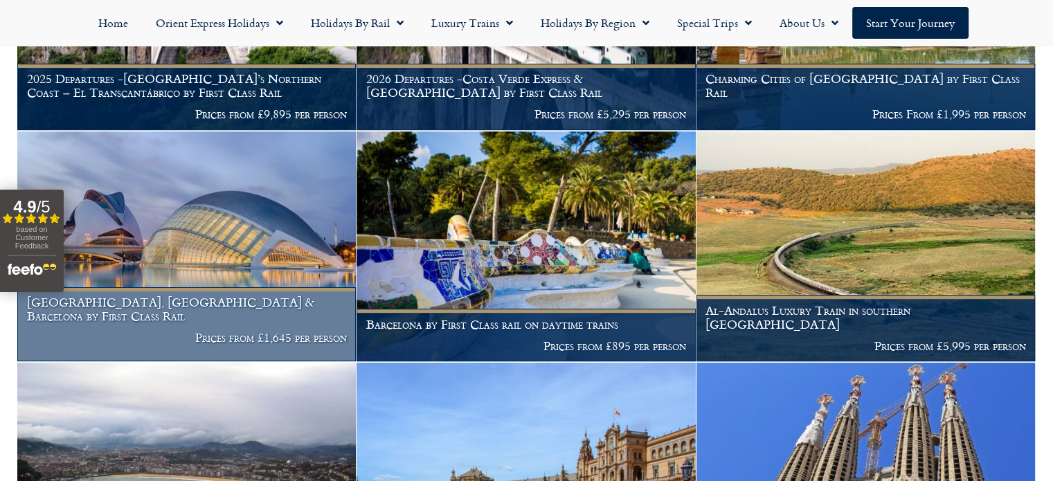
click at [183, 318] on h1 "[GEOGRAPHIC_DATA], [GEOGRAPHIC_DATA] & Barcelona by First Class Rail" at bounding box center [187, 309] width 320 height 27
